Goal: Transaction & Acquisition: Purchase product/service

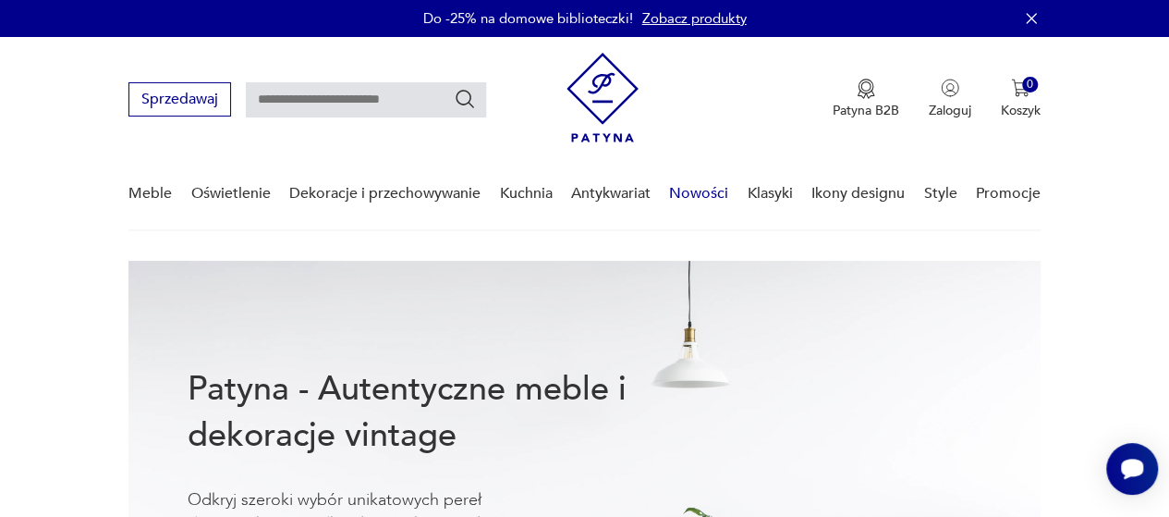
click at [692, 202] on link "Nowości" at bounding box center [698, 193] width 59 height 71
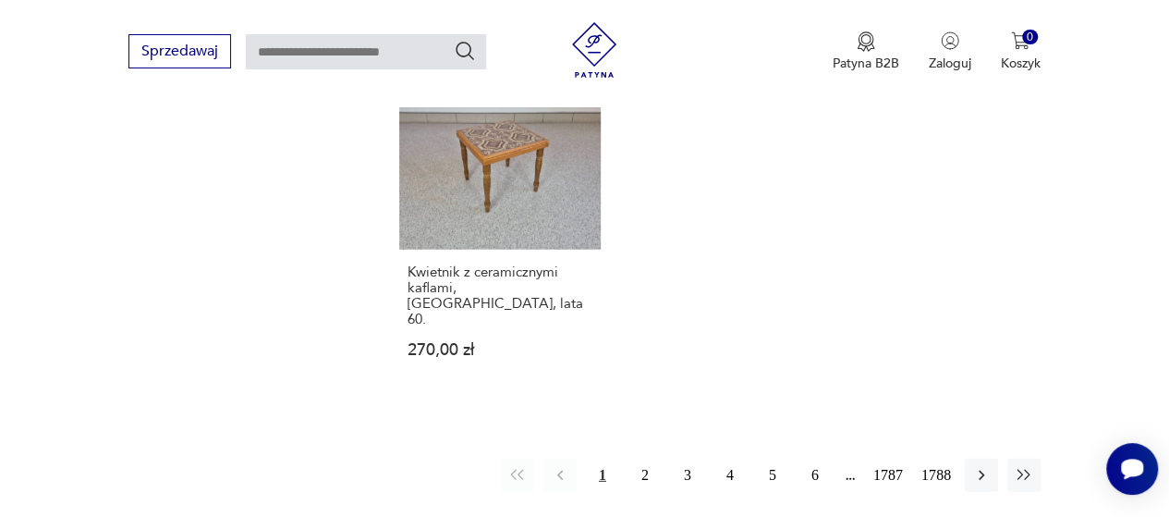
scroll to position [2506, 0]
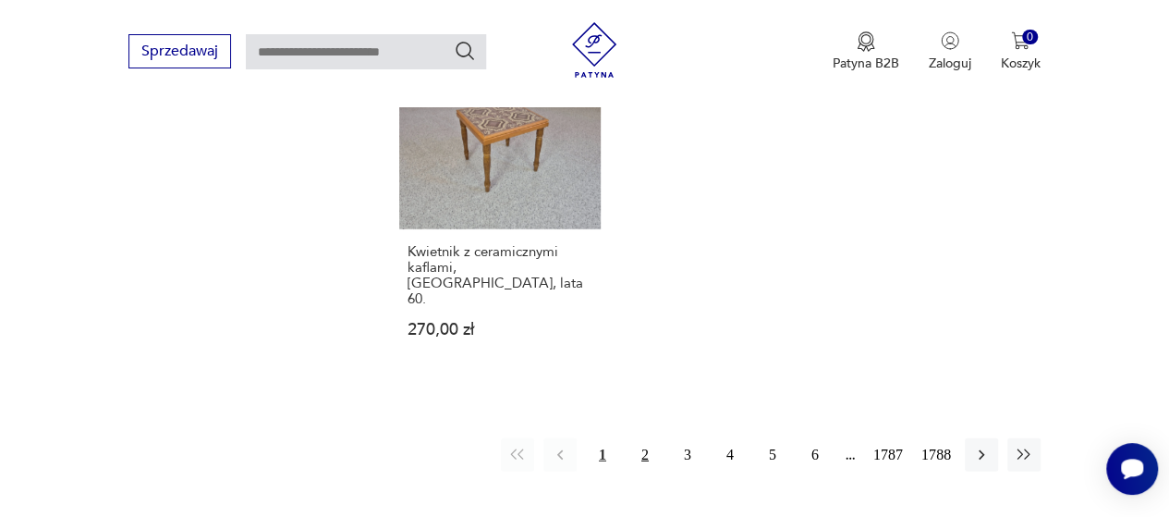
click at [647, 438] on button "2" at bounding box center [644, 454] width 33 height 33
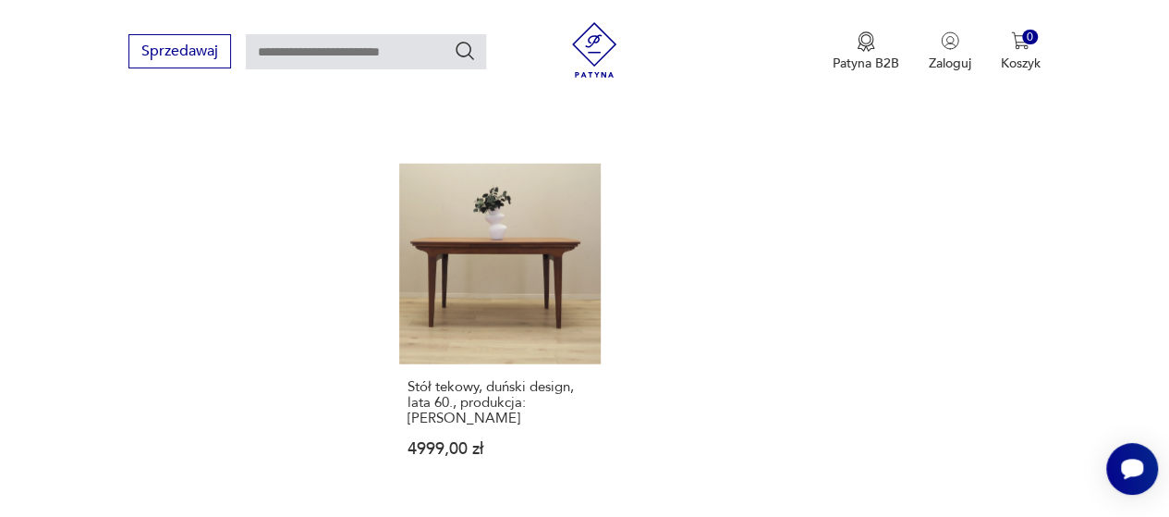
scroll to position [2341, 0]
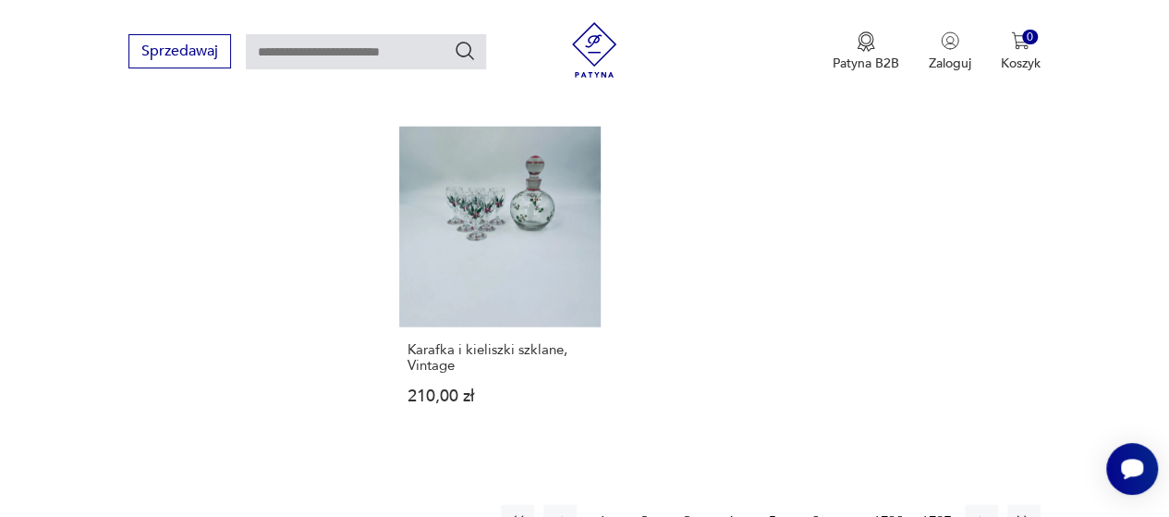
scroll to position [2223, 0]
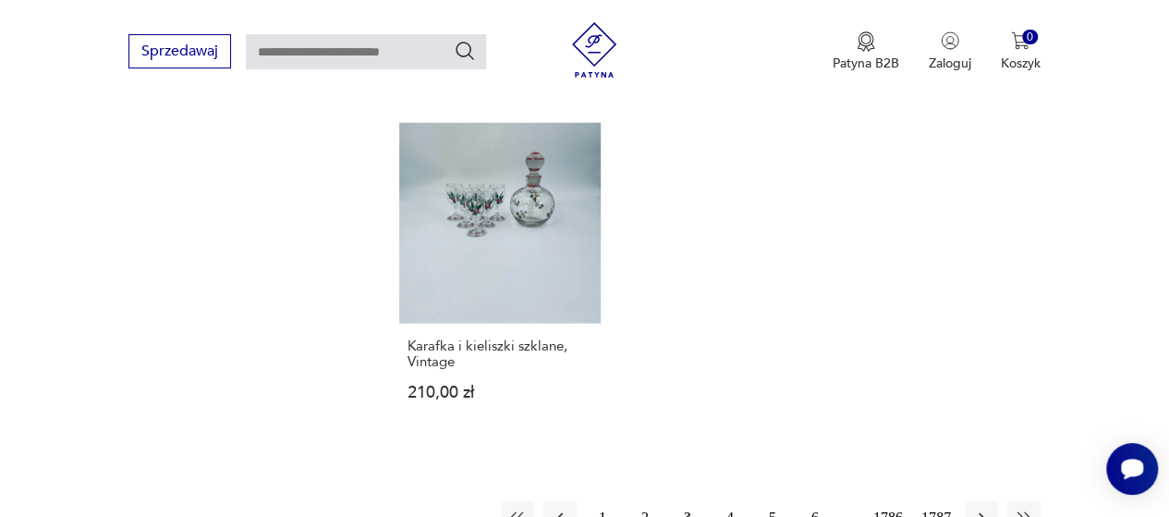
click at [724, 501] on button "4" at bounding box center [729, 517] width 33 height 33
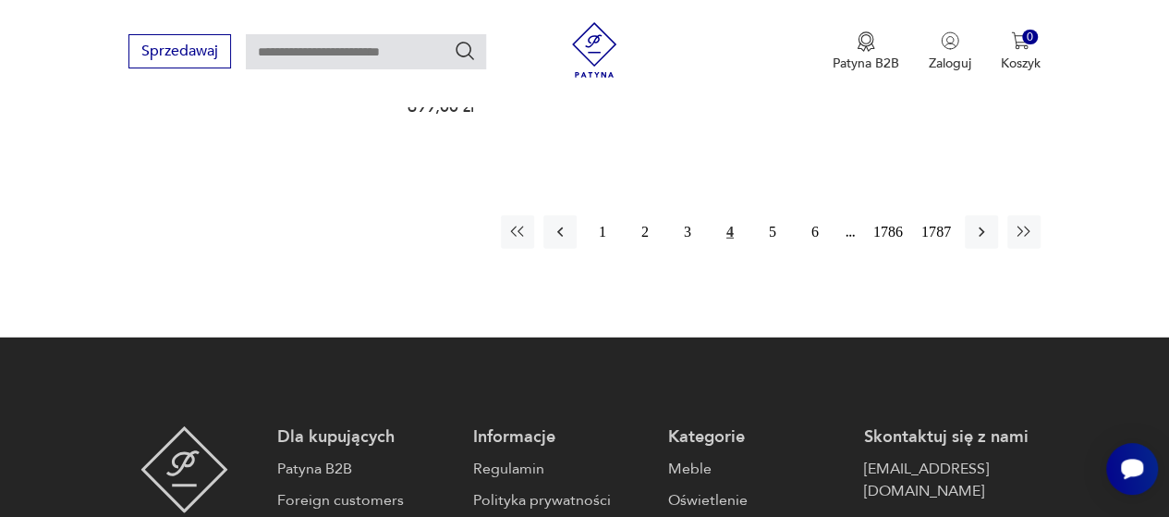
scroll to position [2515, 0]
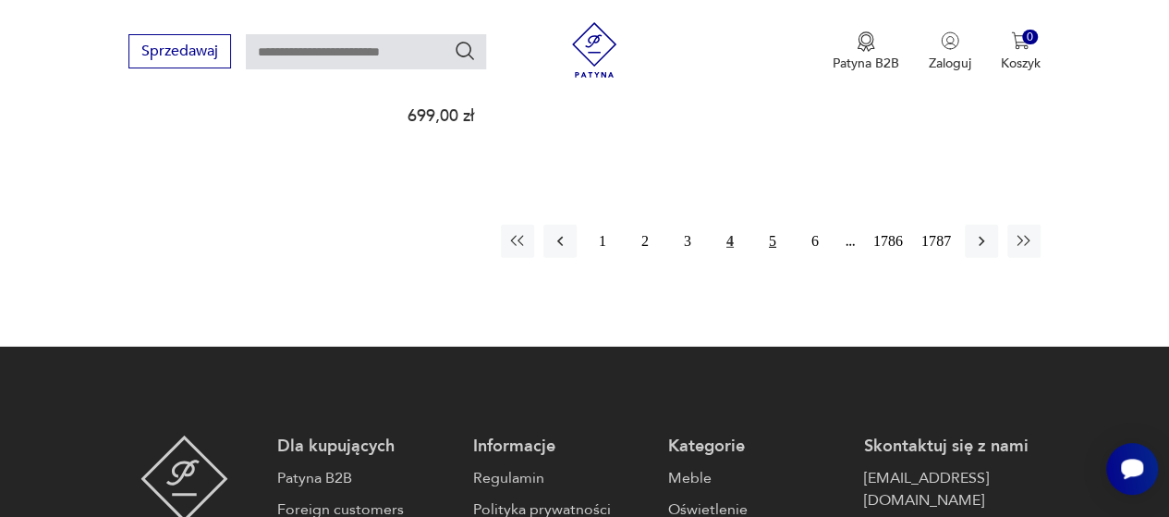
click at [775, 225] on button "5" at bounding box center [772, 241] width 33 height 33
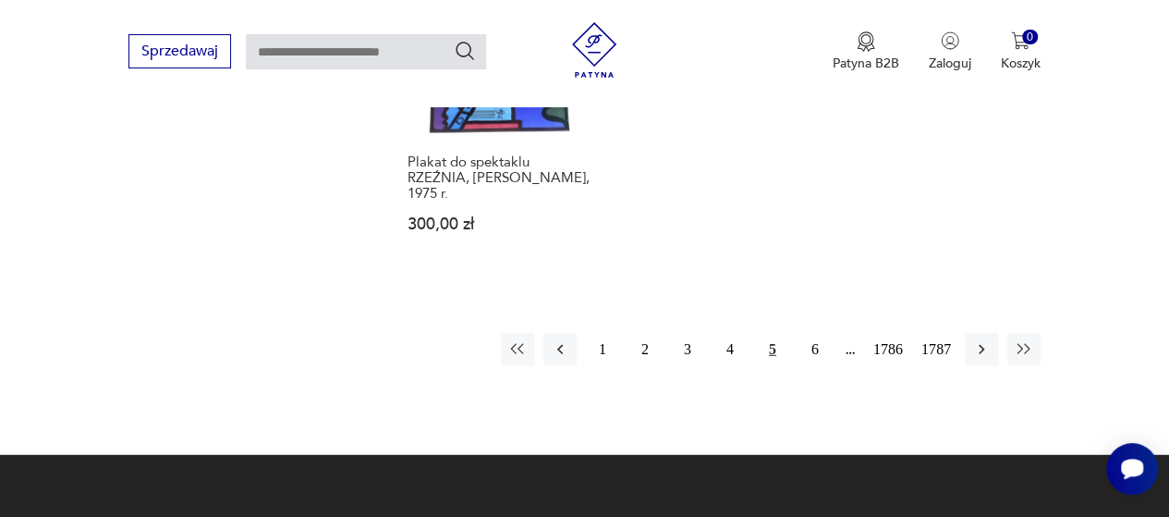
scroll to position [2519, 0]
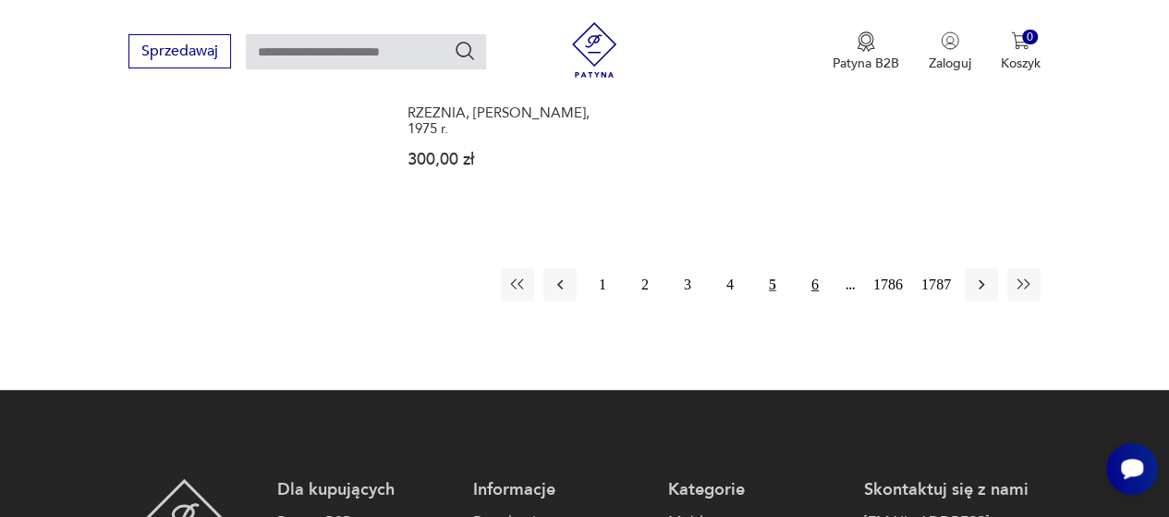
click at [809, 268] on button "6" at bounding box center [814, 284] width 33 height 33
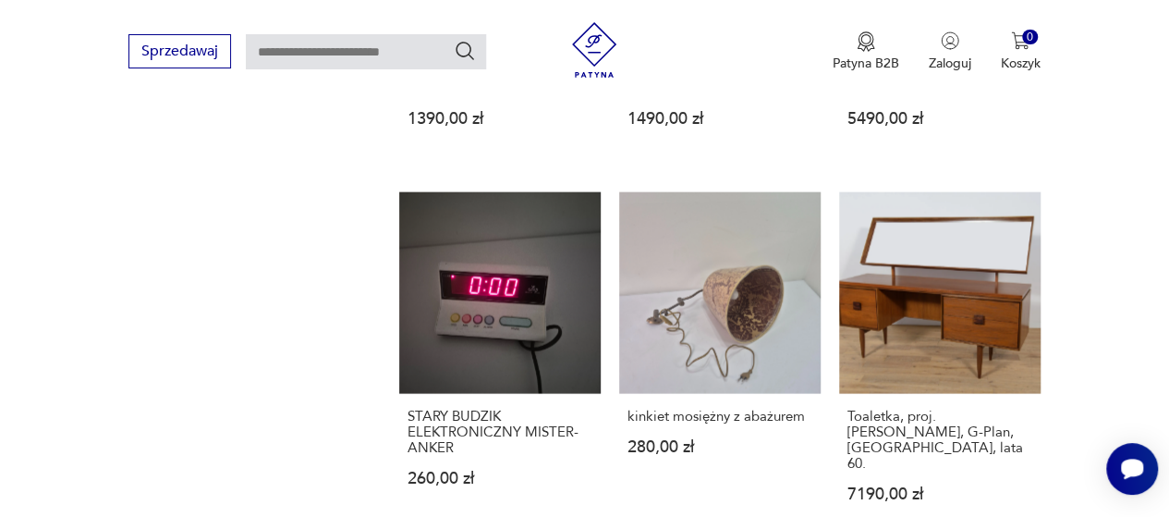
scroll to position [1852, 0]
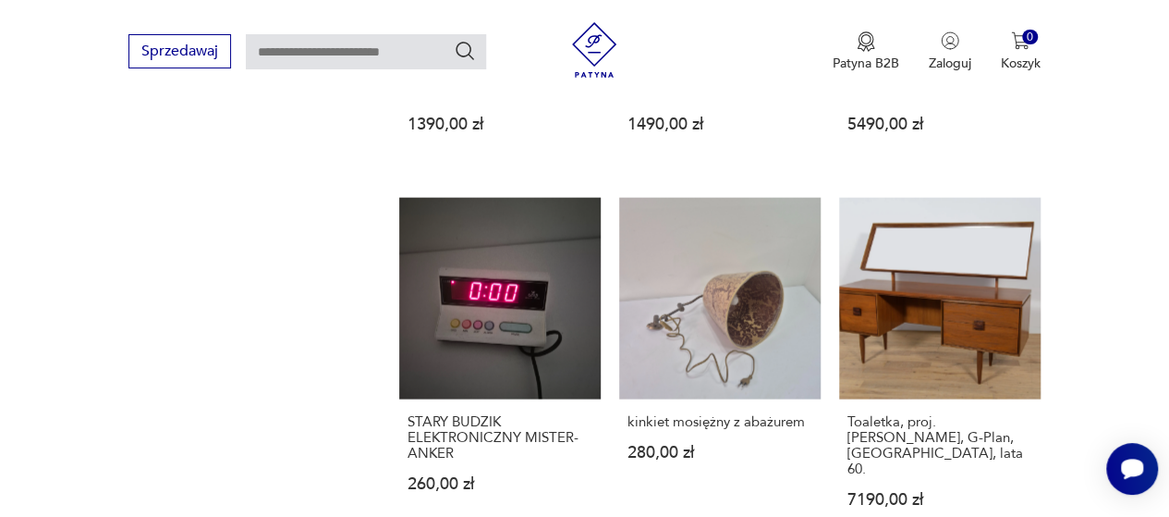
click at [349, 43] on input "text" at bounding box center [366, 51] width 240 height 35
type input "*****"
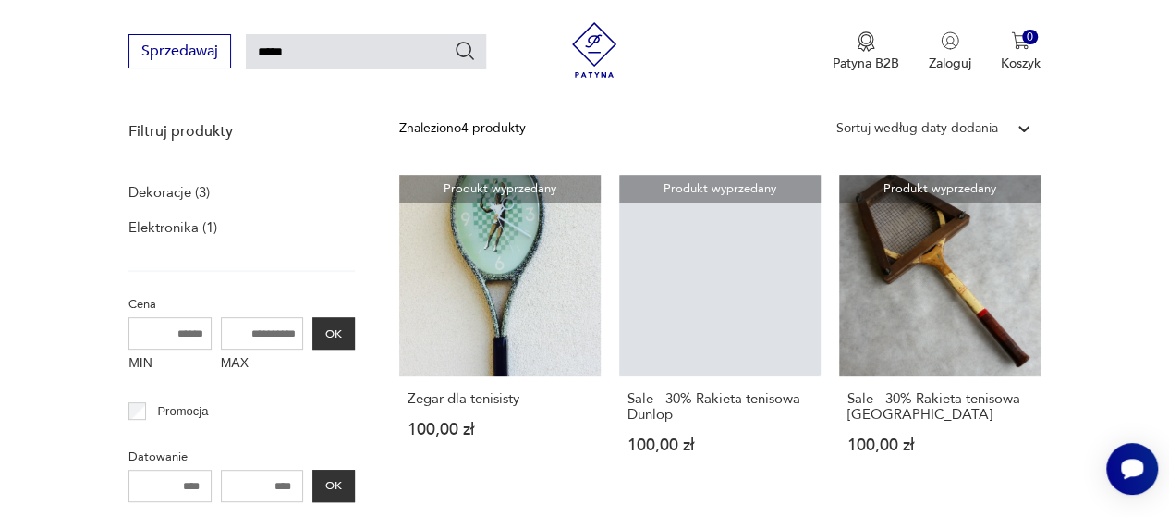
scroll to position [233, 0]
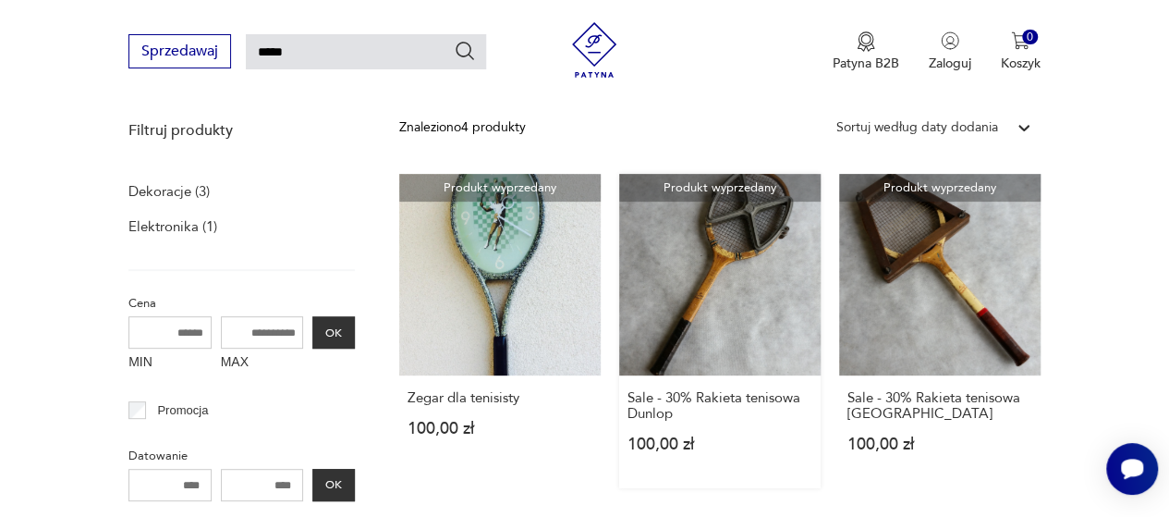
click at [689, 297] on link "Produkt wyprzedany Sale - 30% Rakieta tenisowa Dunlop 100,00 zł" at bounding box center [719, 331] width 201 height 314
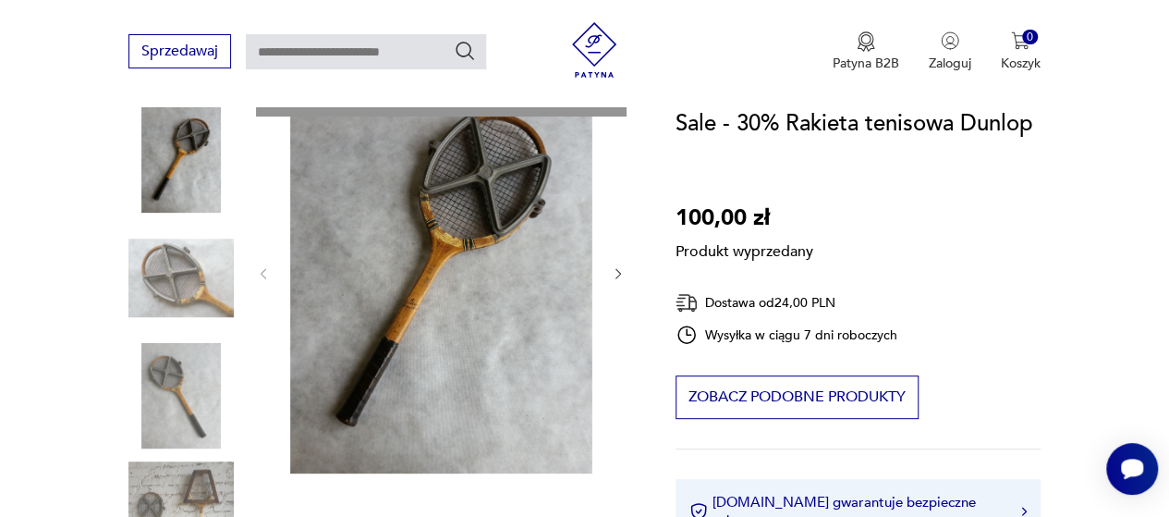
scroll to position [234, 0]
